Goal: Answer question/provide support

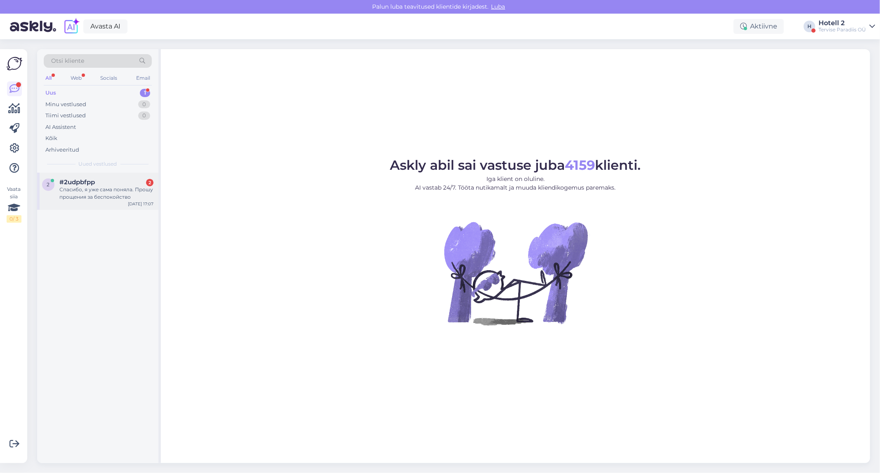
click at [90, 181] on span "#2udpbfpp" at bounding box center [76, 181] width 35 height 7
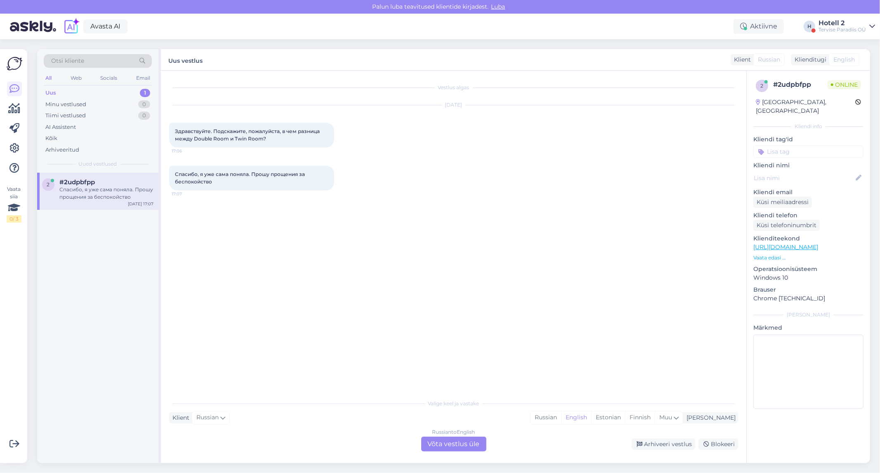
click at [461, 439] on div "Russian to English Võta vestlus üle" at bounding box center [453, 443] width 65 height 15
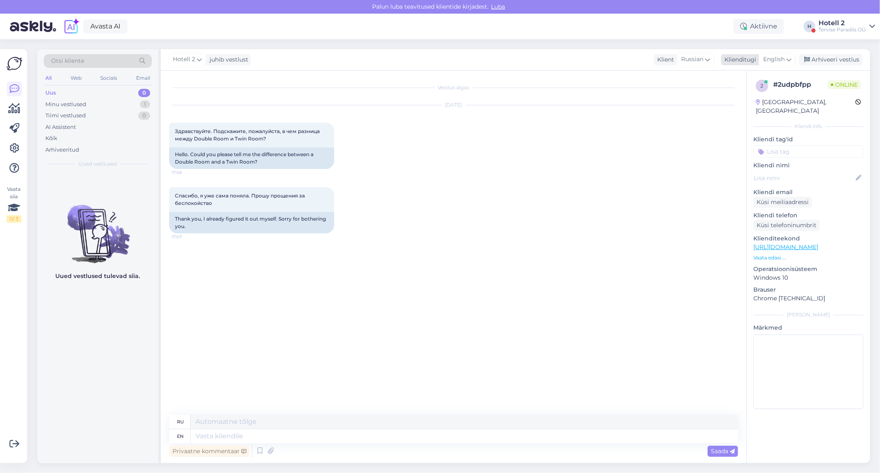
click at [773, 58] on span "English" at bounding box center [774, 59] width 21 height 9
click at [743, 153] on link "Estonian" at bounding box center [759, 155] width 91 height 13
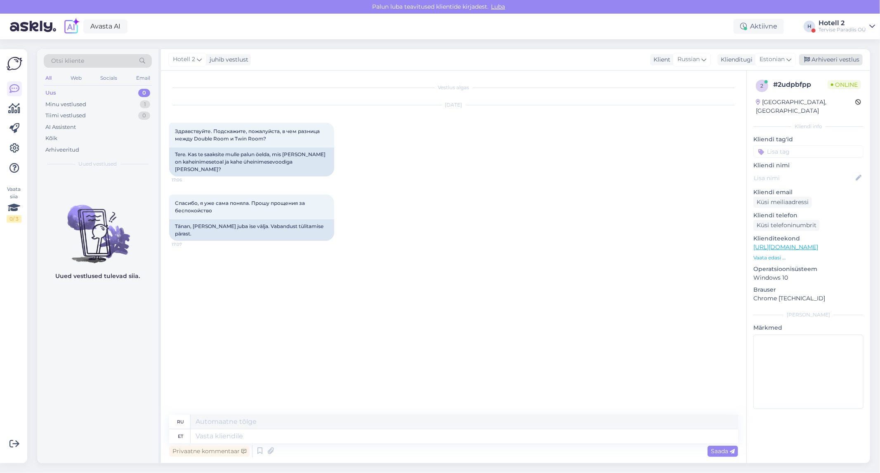
click at [821, 55] on div "Arhiveeri vestlus" at bounding box center [832, 59] width 64 height 11
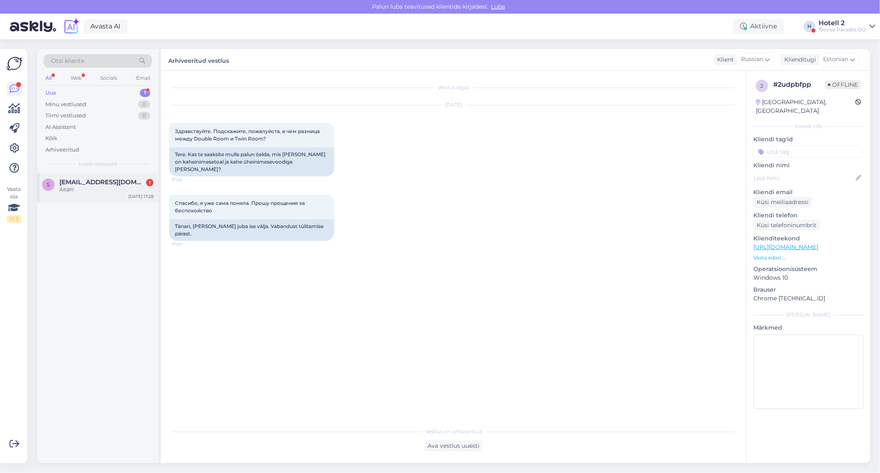
click at [93, 184] on span "salmshirley@gmail.com" at bounding box center [102, 181] width 86 height 7
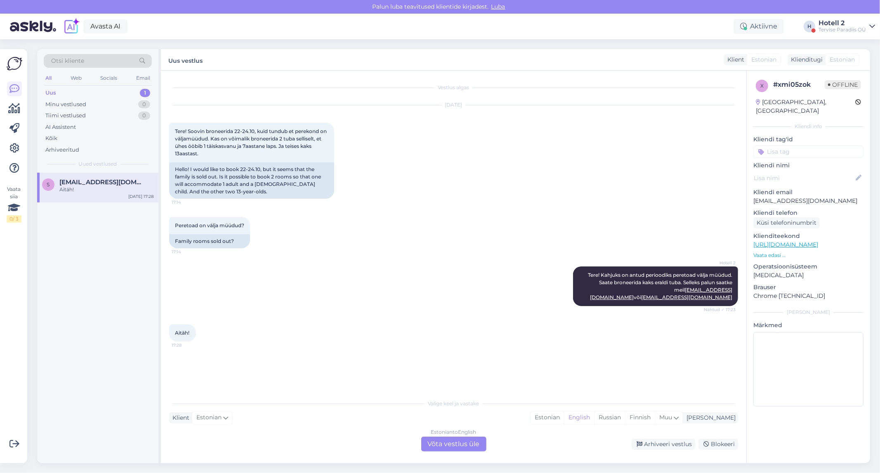
click at [72, 92] on div "Uus 1" at bounding box center [98, 93] width 108 height 12
click at [81, 180] on span "salmshirley@gmail.com" at bounding box center [102, 181] width 86 height 7
click at [457, 452] on div "Vestlus algas Oct 13 2025 Tere! Soovin broneerida 22-24.10, kuid tundub et pere…" at bounding box center [454, 267] width 586 height 392
click at [457, 440] on div "Estonian to English Võta vestlus üle" at bounding box center [453, 443] width 65 height 15
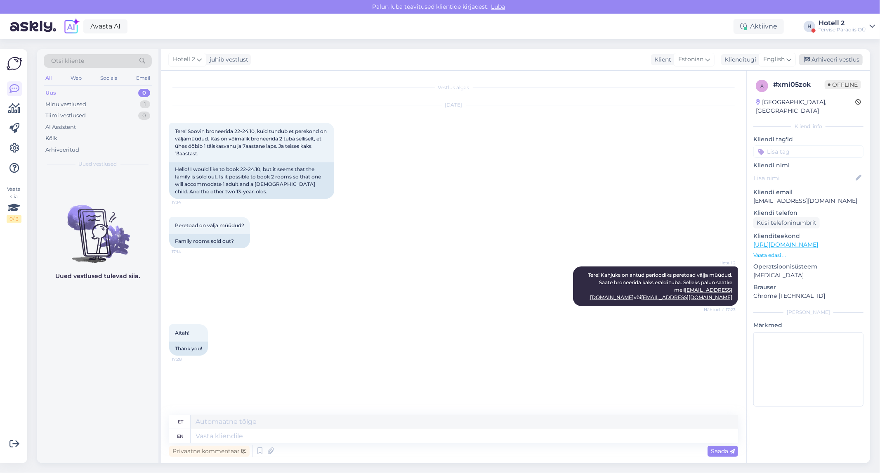
drag, startPoint x: 829, startPoint y: 56, endPoint x: 816, endPoint y: 64, distance: 15.6
click at [828, 56] on div "Arhiveeri vestlus" at bounding box center [832, 59] width 64 height 11
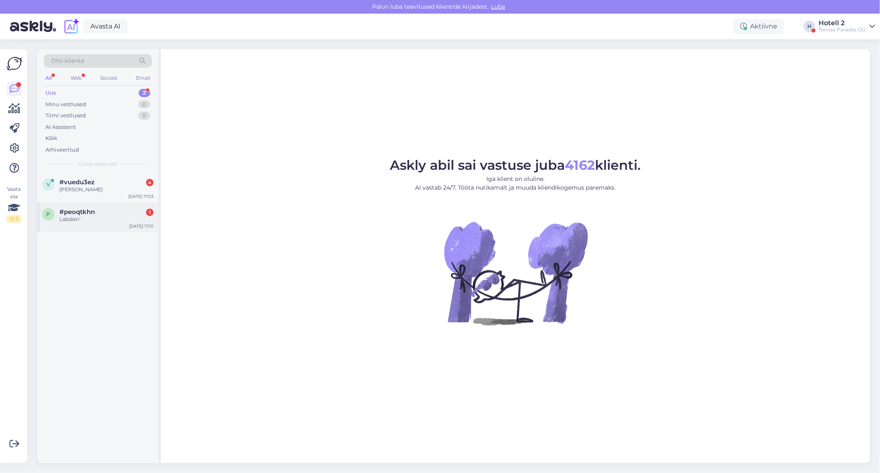
click at [88, 206] on div "p #peoqtkhn 1 Labdien’ [DATE] 17:51" at bounding box center [97, 217] width 121 height 30
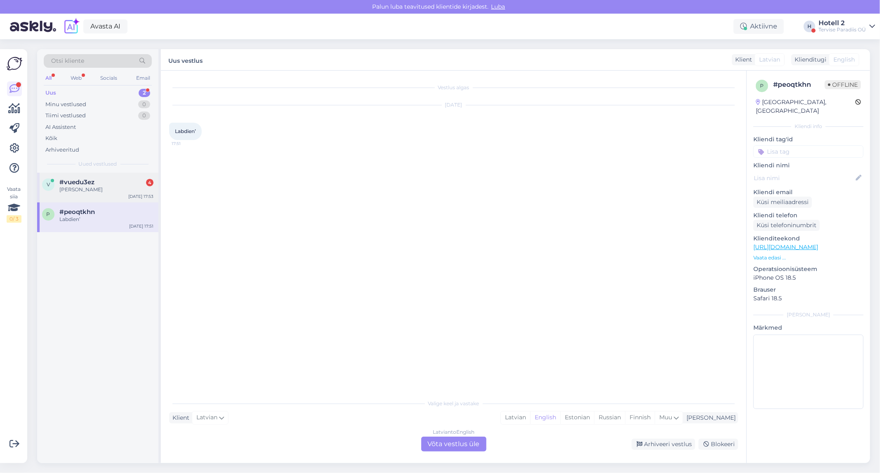
click at [83, 185] on span "#vuedu3ez" at bounding box center [76, 181] width 35 height 7
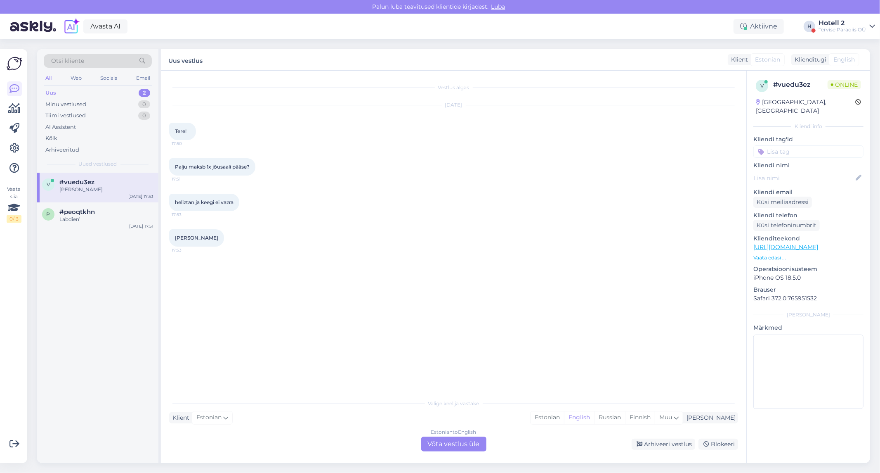
click at [454, 440] on div "Estonian to English Võta vestlus üle" at bounding box center [453, 443] width 65 height 15
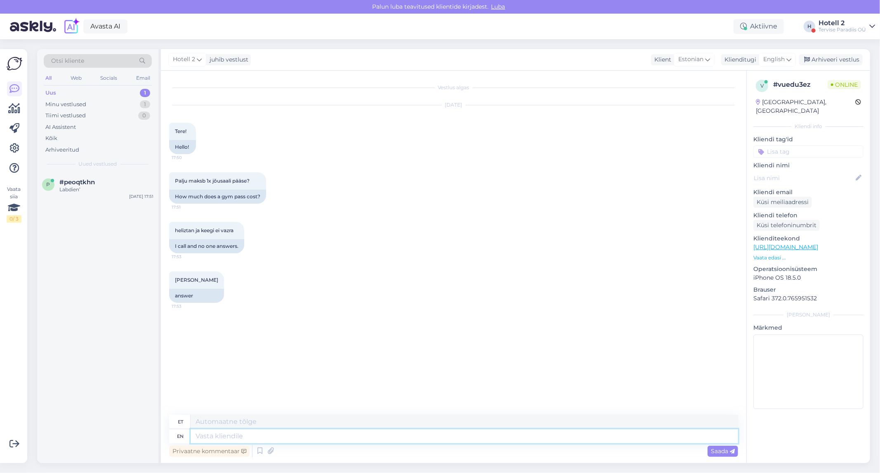
click at [239, 433] on textarea at bounding box center [465, 436] width 548 height 14
drag, startPoint x: 781, startPoint y: 55, endPoint x: 783, endPoint y: 60, distance: 5.5
click at [781, 55] on span "English" at bounding box center [774, 59] width 21 height 9
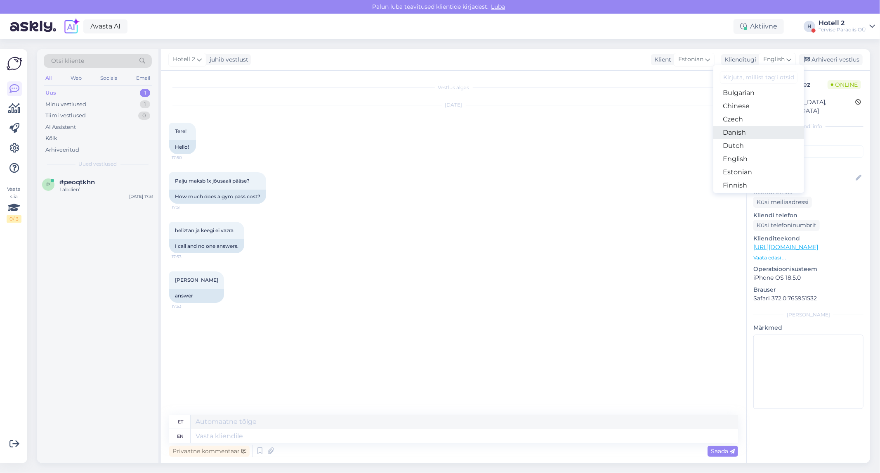
scroll to position [46, 0]
click at [750, 155] on link "Estonian" at bounding box center [759, 155] width 91 height 13
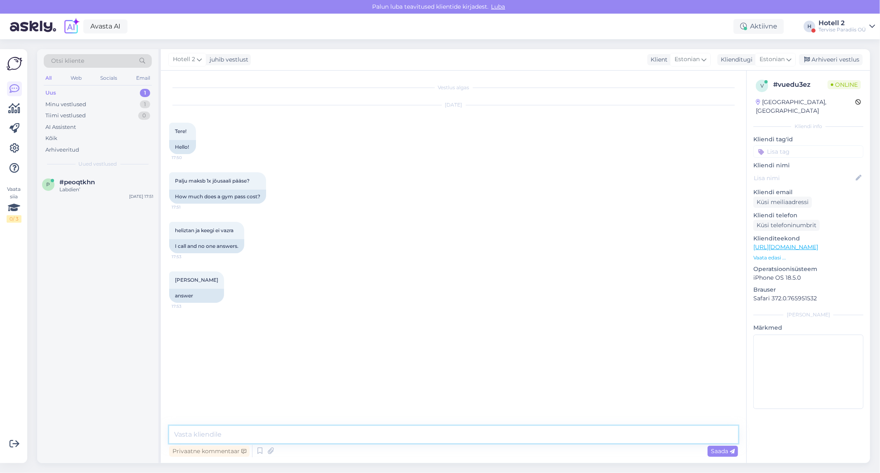
click at [228, 434] on textarea at bounding box center [453, 434] width 569 height 17
type textarea "Tere! Võite proovida mõne [PERSON_NAME] uuesti helistada, hetkel veekeskuses tö…"
click at [723, 450] on span "Saada" at bounding box center [723, 450] width 24 height 7
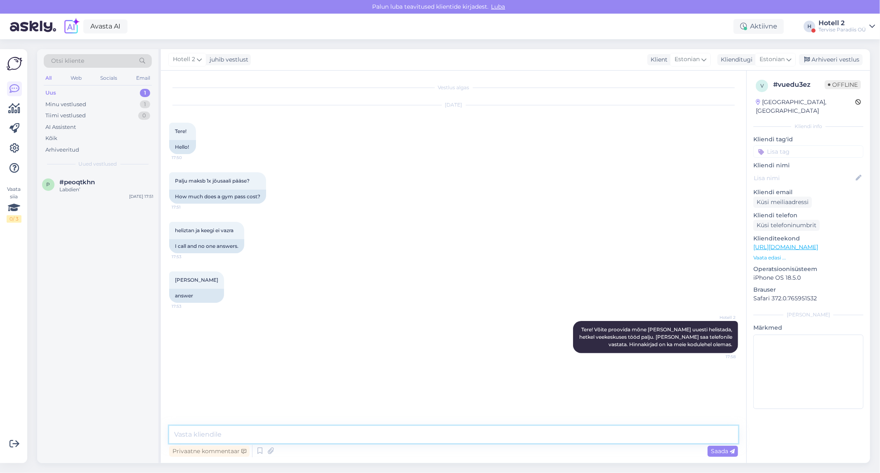
click at [591, 435] on textarea at bounding box center [453, 434] width 569 height 17
paste textarea "[URL][DOMAIN_NAME]"
type textarea "[URL][DOMAIN_NAME]"
click at [720, 451] on span "Saada" at bounding box center [723, 450] width 24 height 7
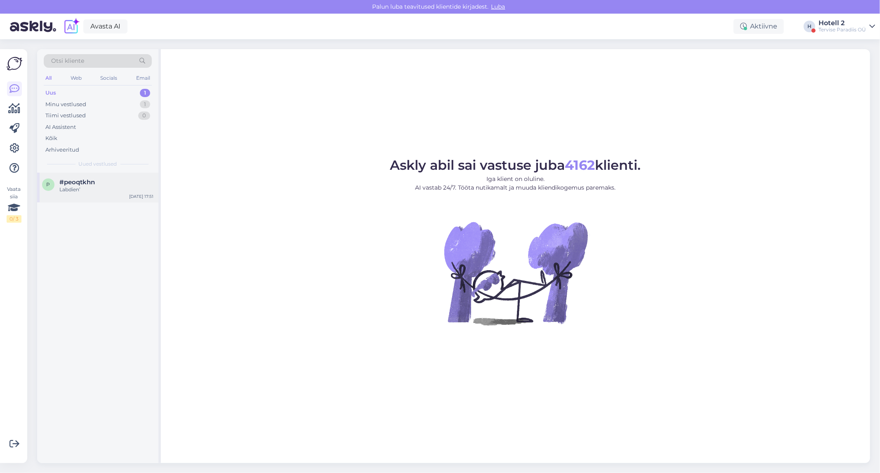
click at [68, 182] on span "#peoqtkhn" at bounding box center [76, 181] width 35 height 7
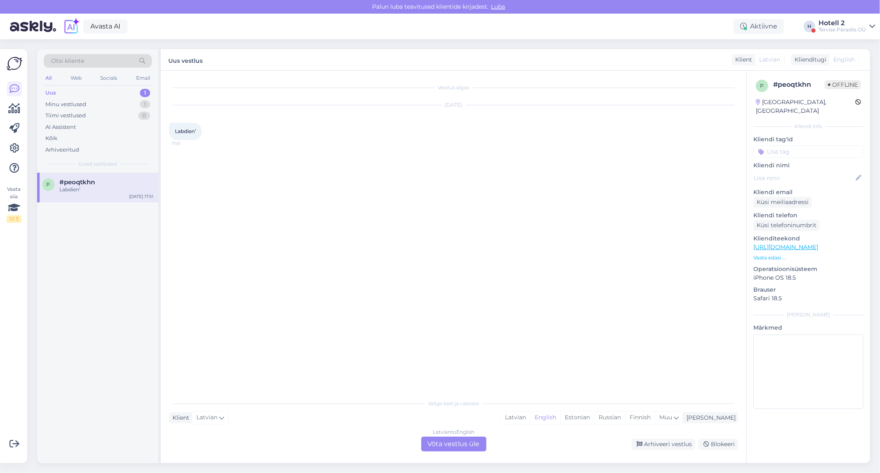
click at [472, 447] on div "Latvian to English Võta vestlus üle" at bounding box center [453, 443] width 65 height 15
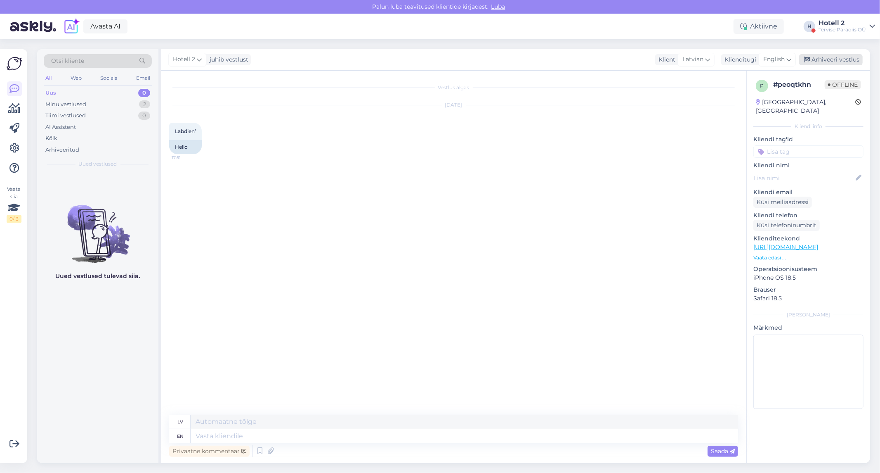
click at [820, 60] on div "Arhiveeri vestlus" at bounding box center [832, 59] width 64 height 11
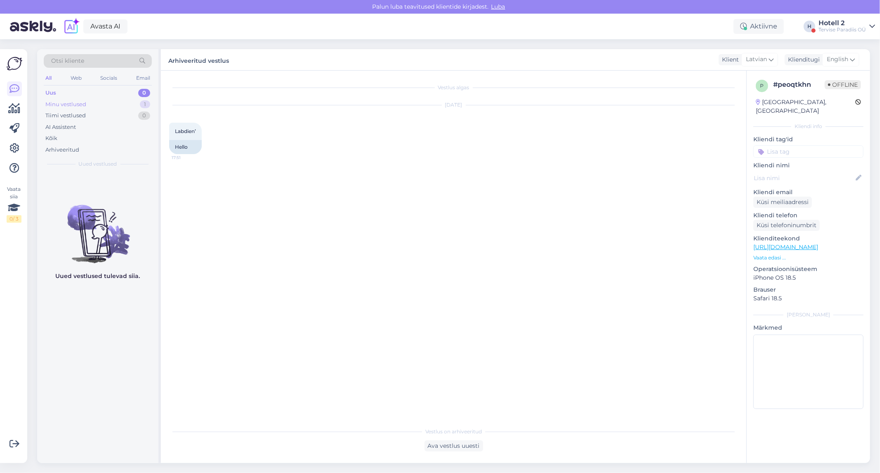
click at [96, 102] on div "Minu vestlused 1" at bounding box center [98, 105] width 108 height 12
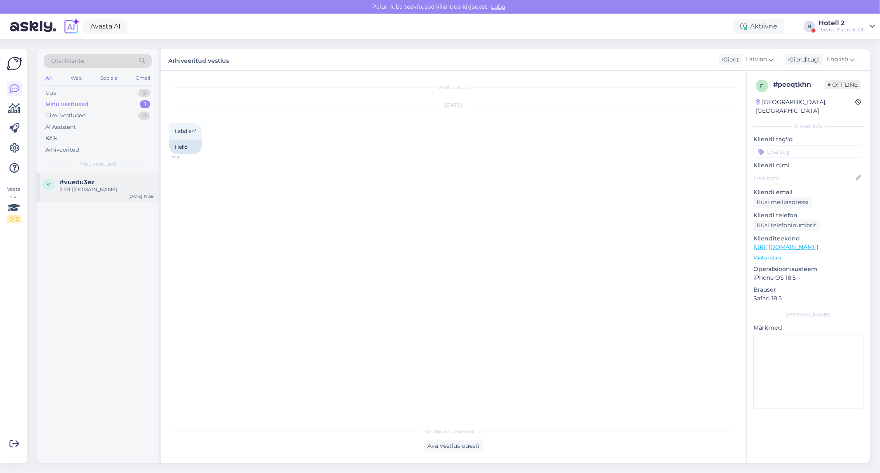
click at [93, 190] on div "[URL][DOMAIN_NAME]" at bounding box center [106, 189] width 94 height 7
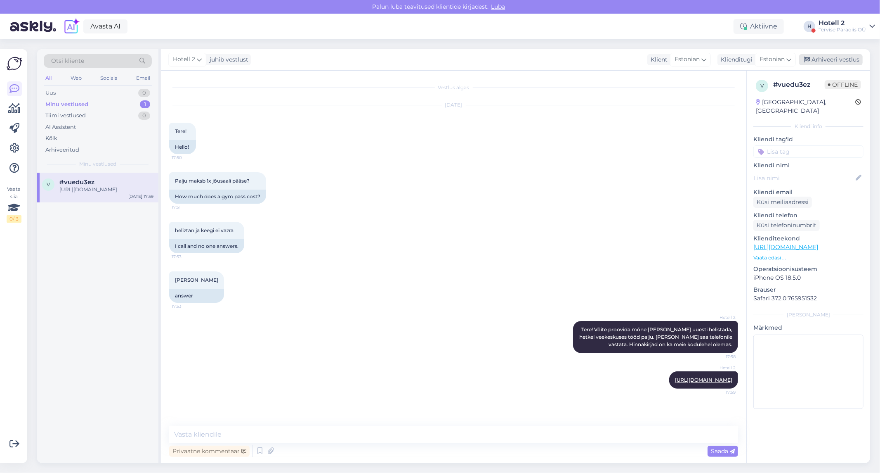
click at [845, 59] on div "Arhiveeri vestlus" at bounding box center [832, 59] width 64 height 11
